Goal: Transaction & Acquisition: Book appointment/travel/reservation

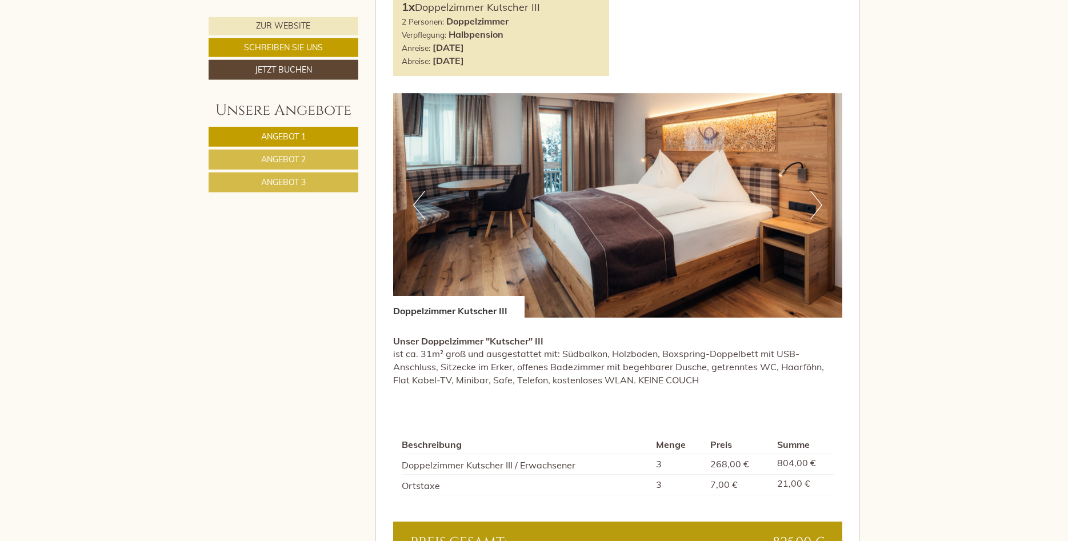
scroll to position [757, 0]
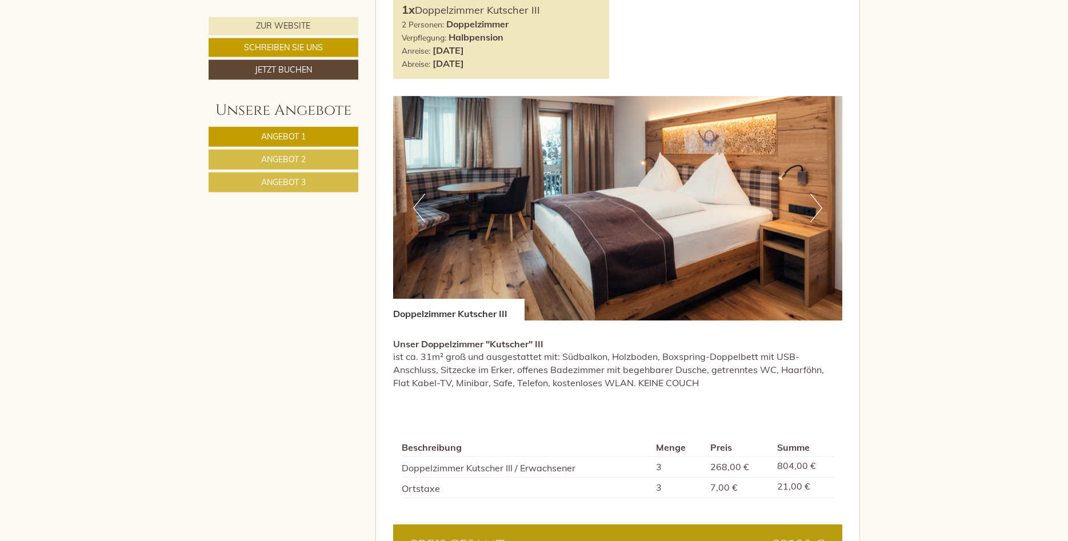
click at [816, 208] on button "Next" at bounding box center [816, 208] width 12 height 29
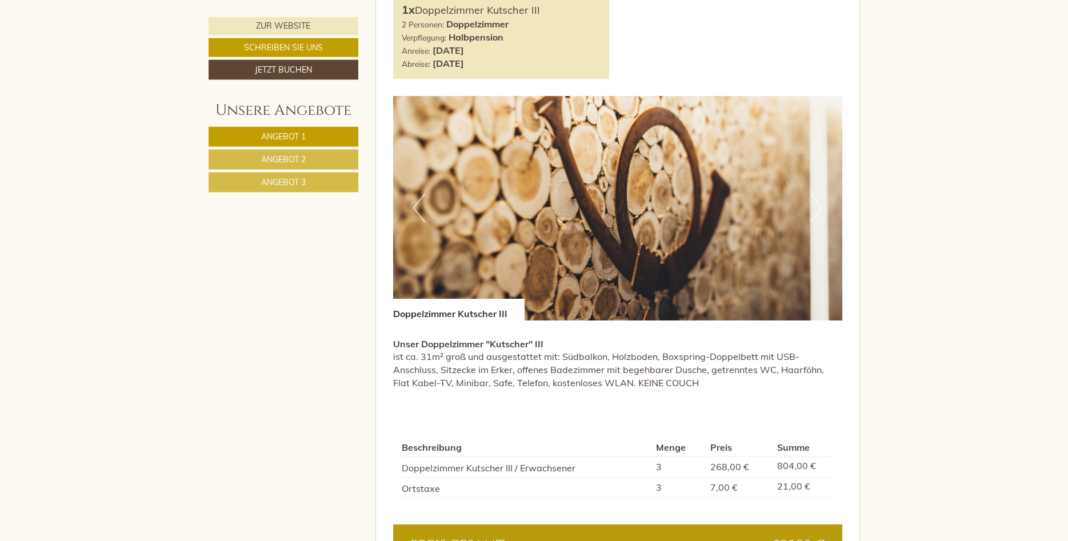
click at [816, 208] on button "Next" at bounding box center [816, 208] width 12 height 29
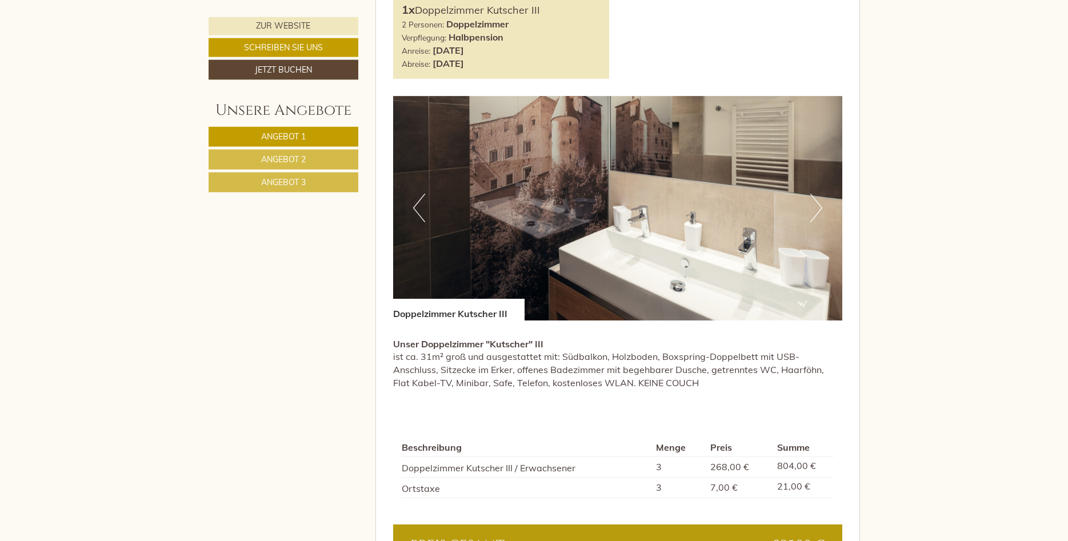
click at [816, 208] on button "Next" at bounding box center [816, 208] width 12 height 29
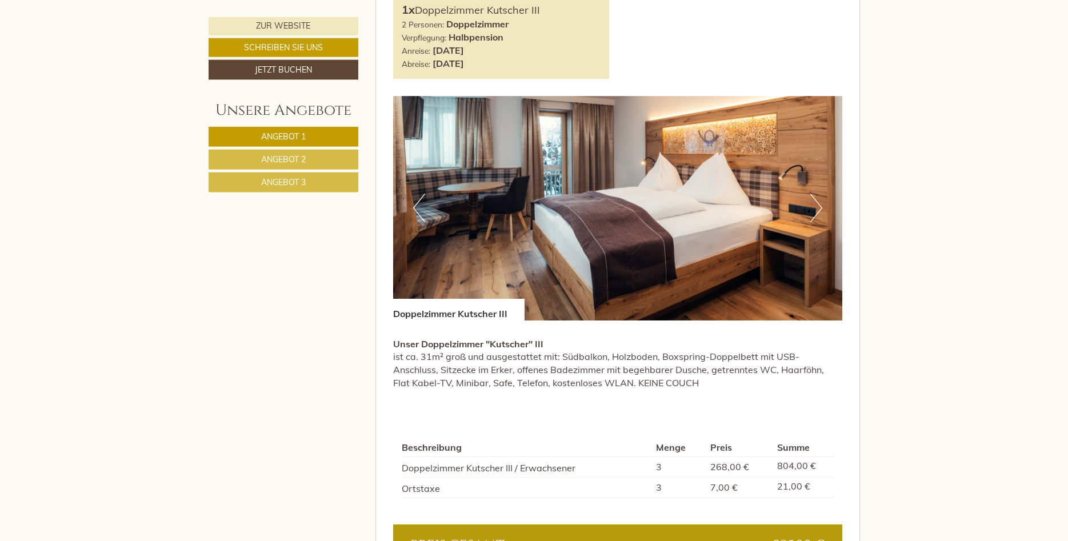
click at [816, 208] on button "Next" at bounding box center [816, 208] width 12 height 29
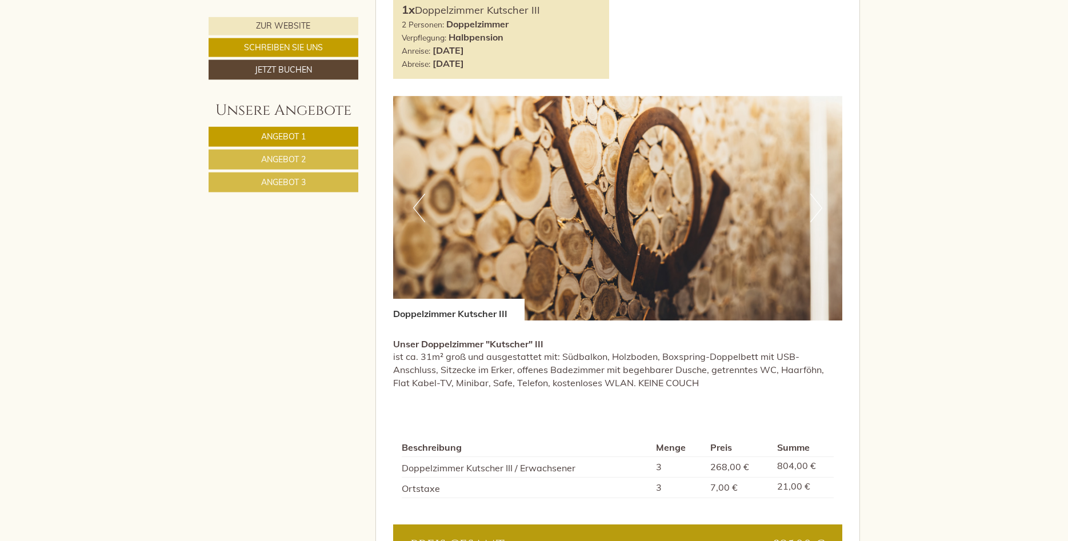
click at [816, 208] on button "Next" at bounding box center [816, 208] width 12 height 29
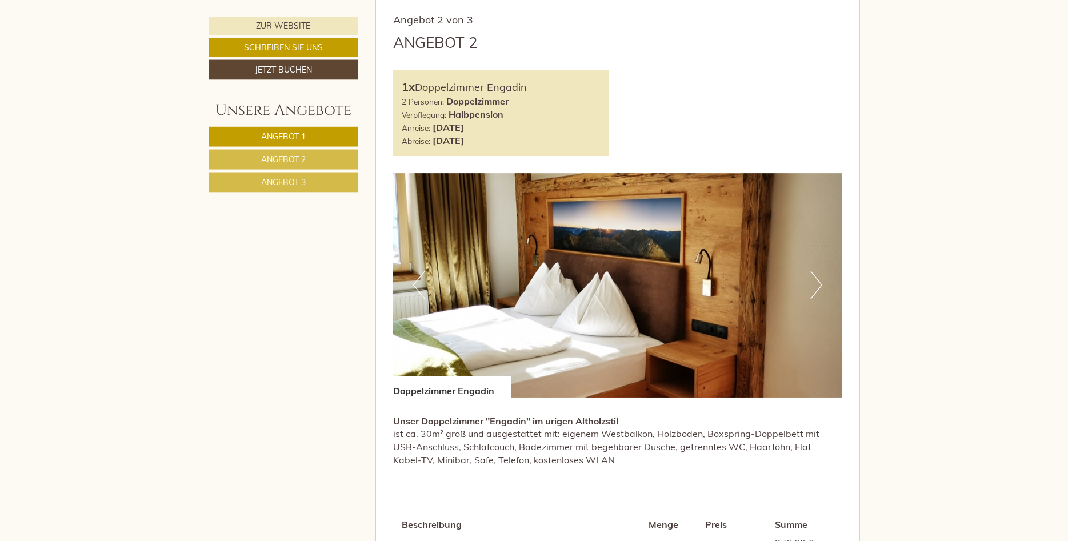
scroll to position [1416, 0]
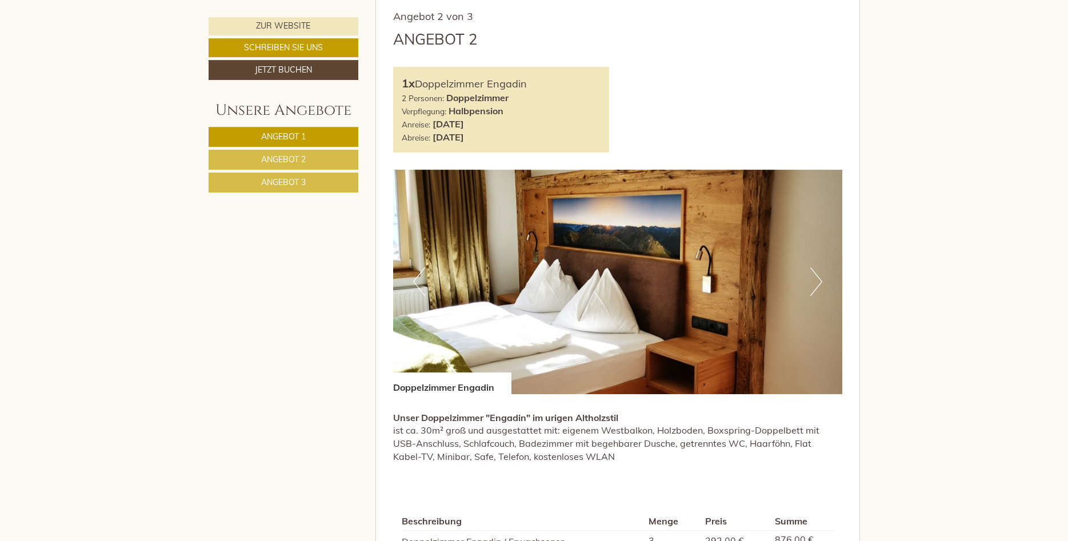
click at [820, 279] on button "Next" at bounding box center [816, 281] width 12 height 29
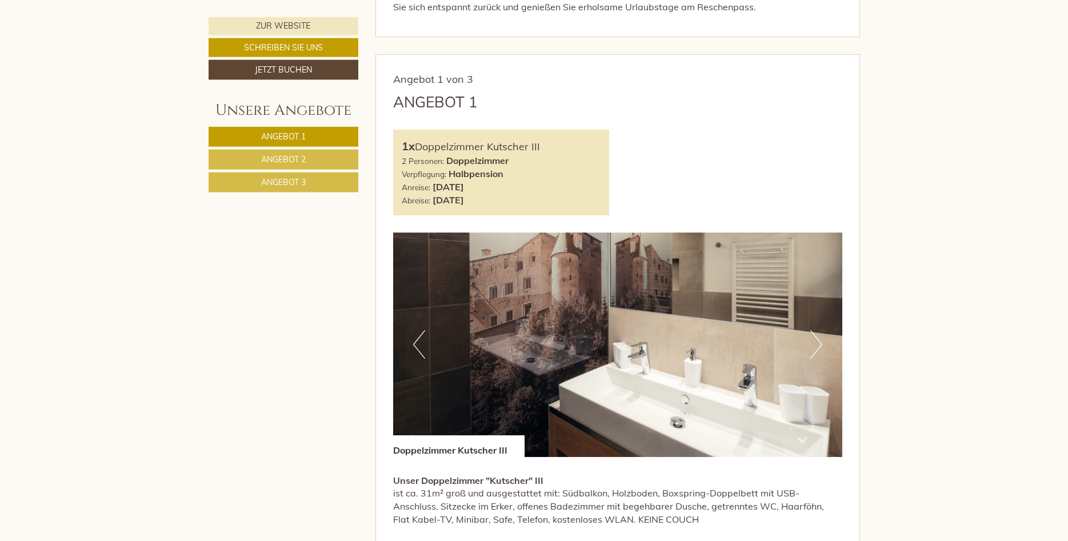
scroll to position [580, 0]
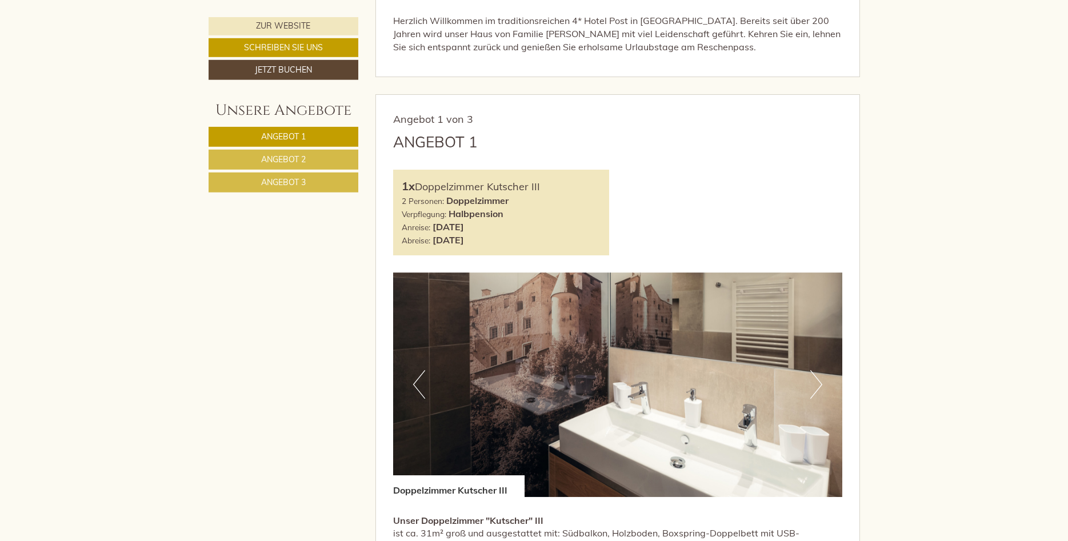
click at [818, 389] on button "Next" at bounding box center [816, 384] width 12 height 29
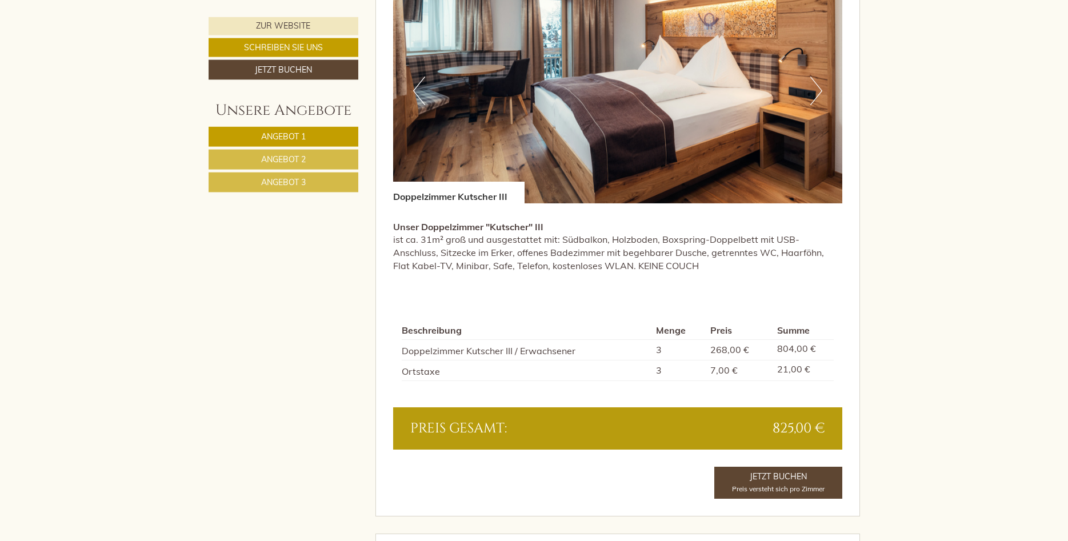
scroll to position [875, 0]
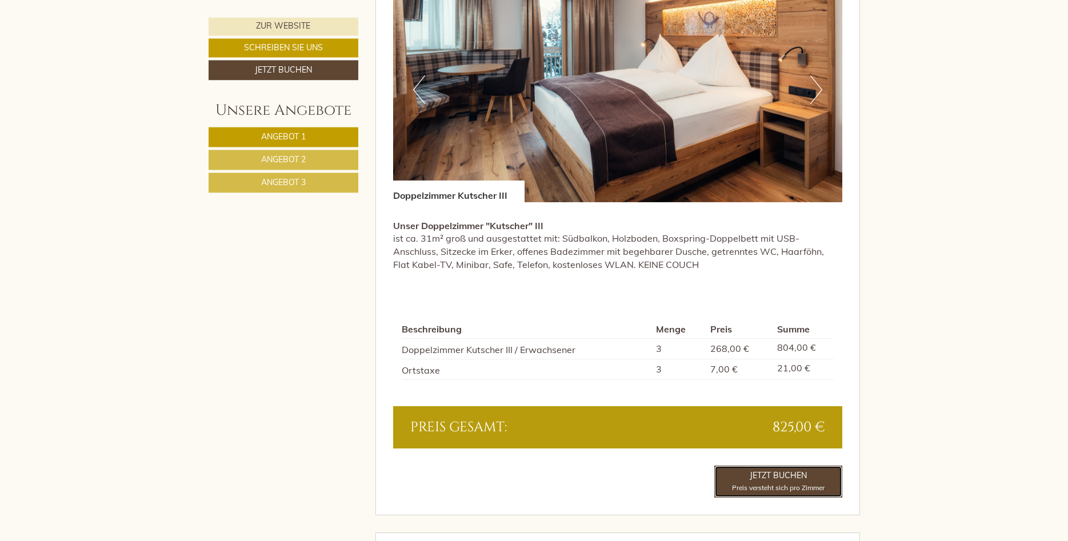
click at [780, 485] on span "Preis versteht sich pro Zimmer" at bounding box center [778, 487] width 93 height 9
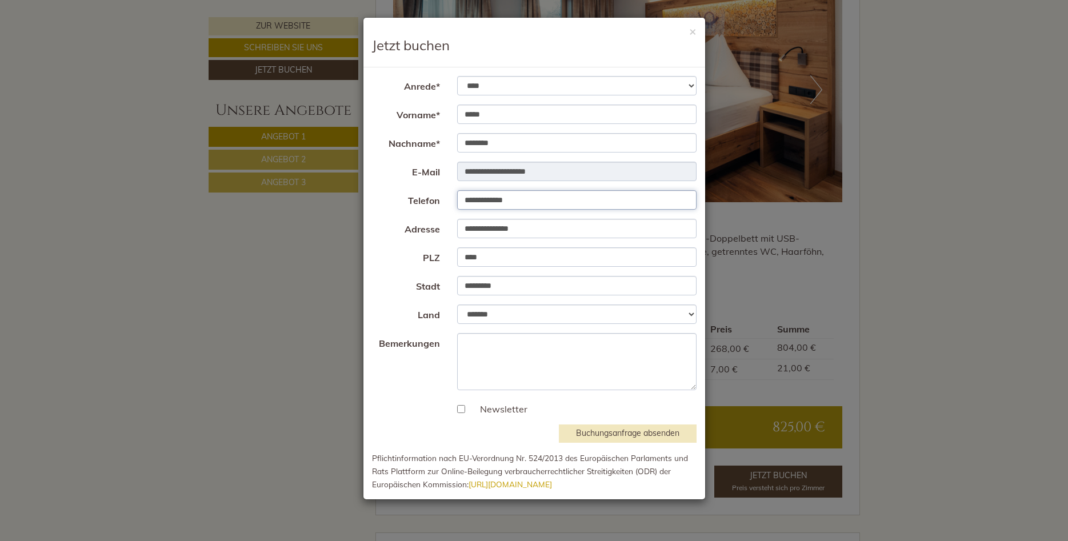
click at [549, 197] on input "**********" at bounding box center [576, 199] width 239 height 19
type input "**********"
click at [609, 435] on button "Buchungsanfrage absenden" at bounding box center [628, 434] width 138 height 18
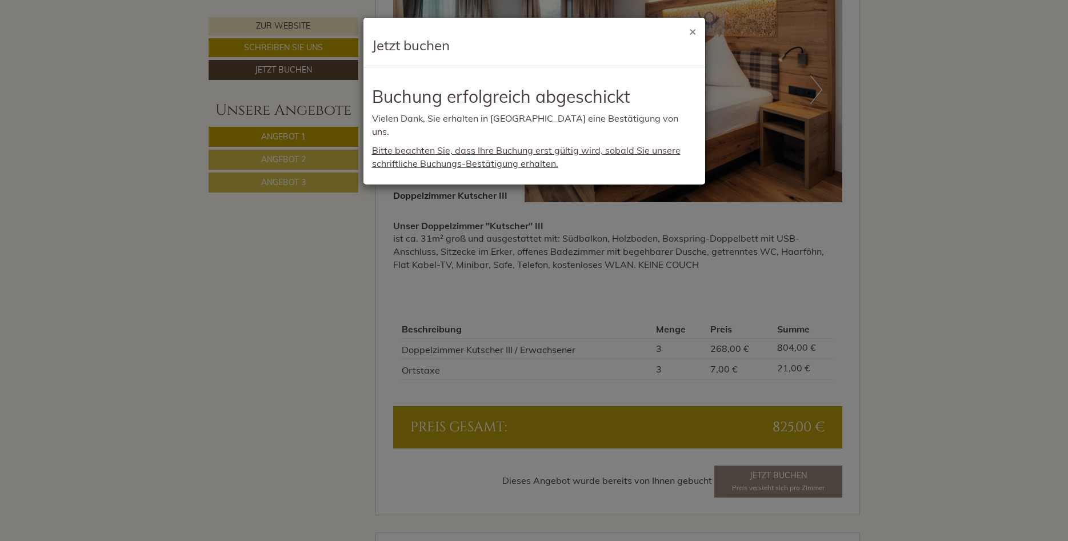
click at [695, 34] on button "×" at bounding box center [692, 31] width 7 height 12
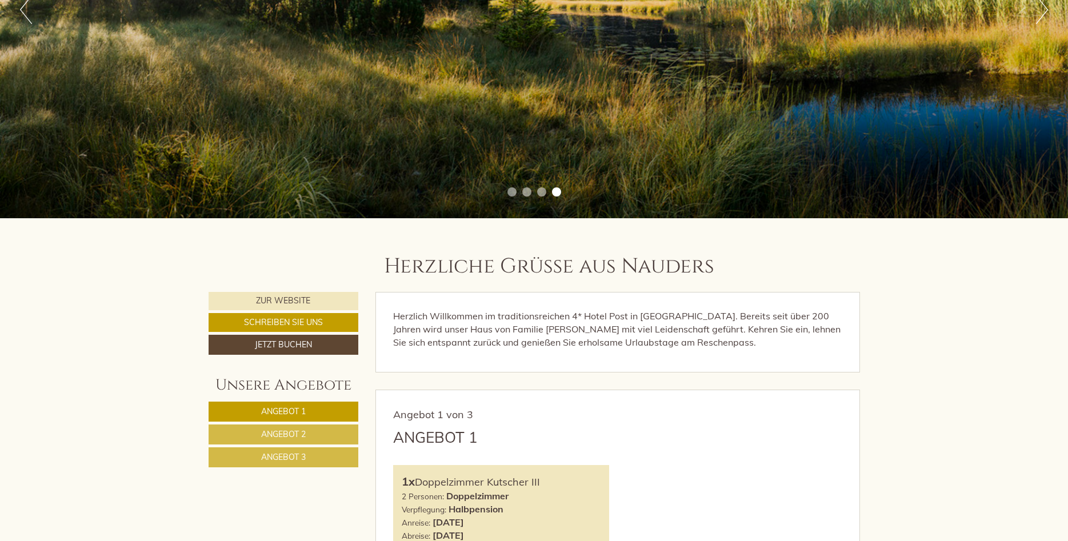
scroll to position [283, 0]
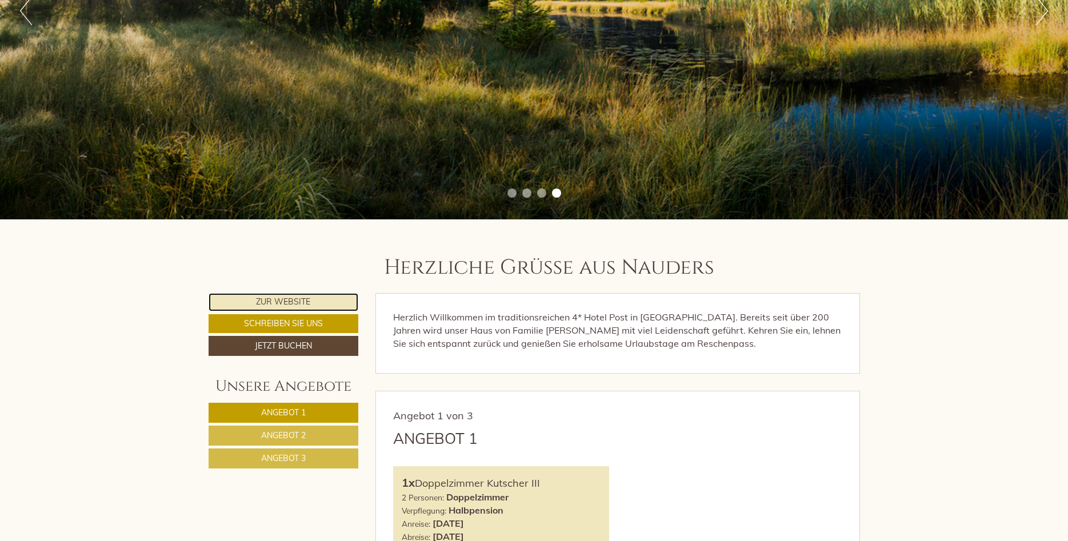
click at [290, 306] on link "Zur Website" at bounding box center [284, 302] width 150 height 18
